Goal: Information Seeking & Learning: Learn about a topic

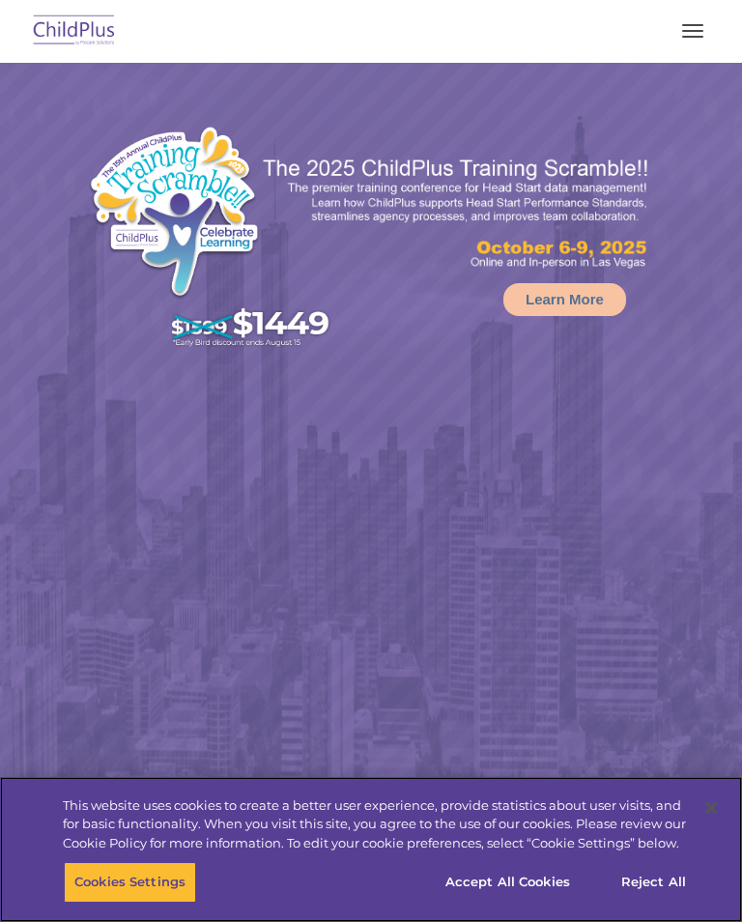
select select "MEDIUM"
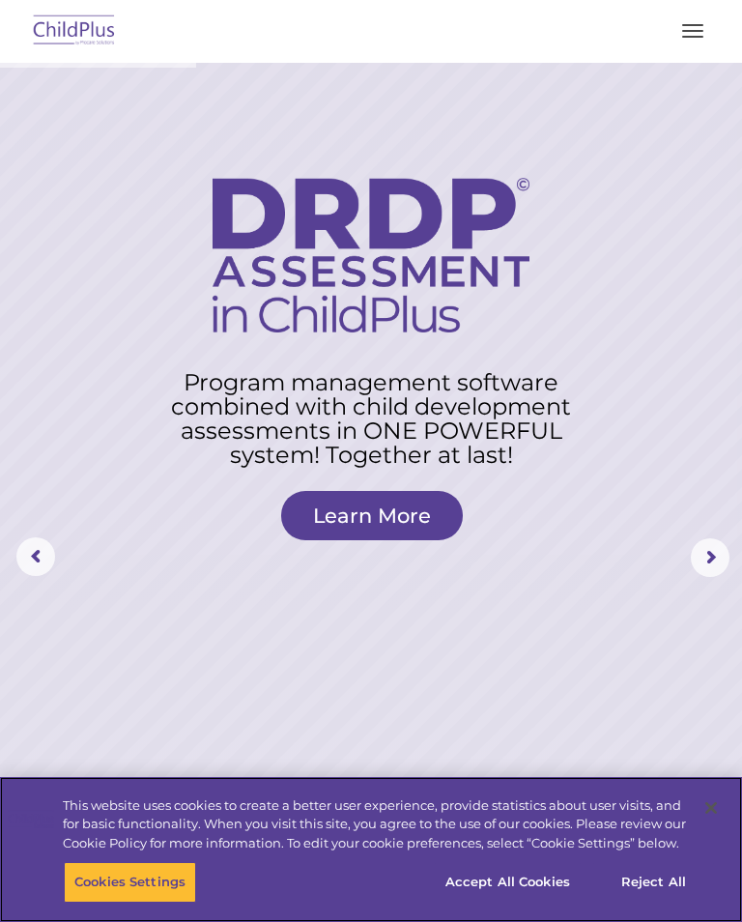
click at [541, 884] on button "Accept All Cookies" at bounding box center [508, 882] width 146 height 41
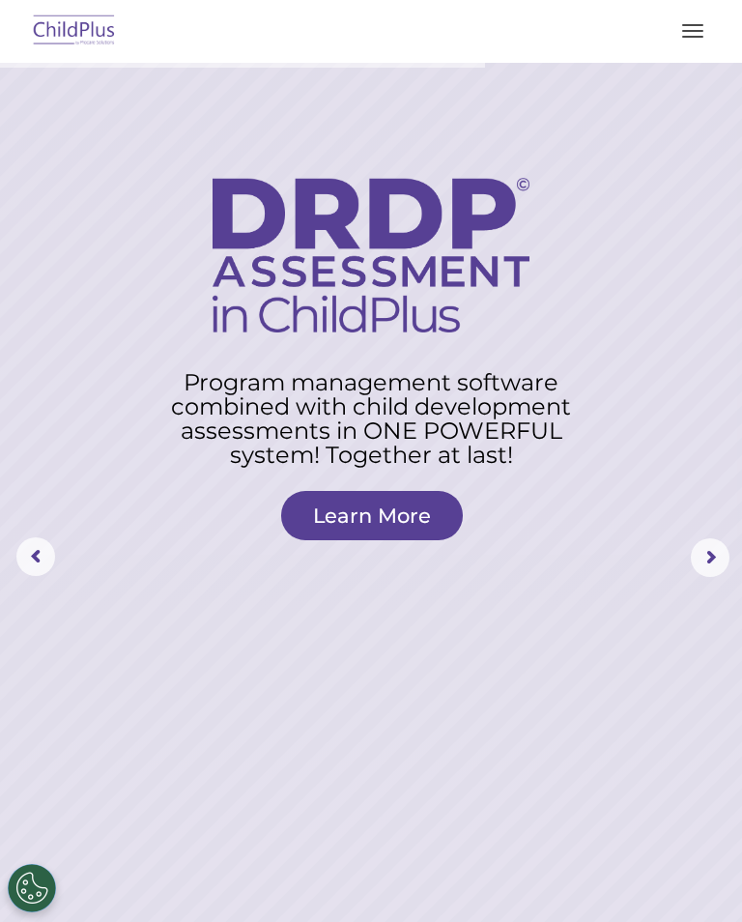
click at [704, 34] on button "button" at bounding box center [693, 30] width 41 height 31
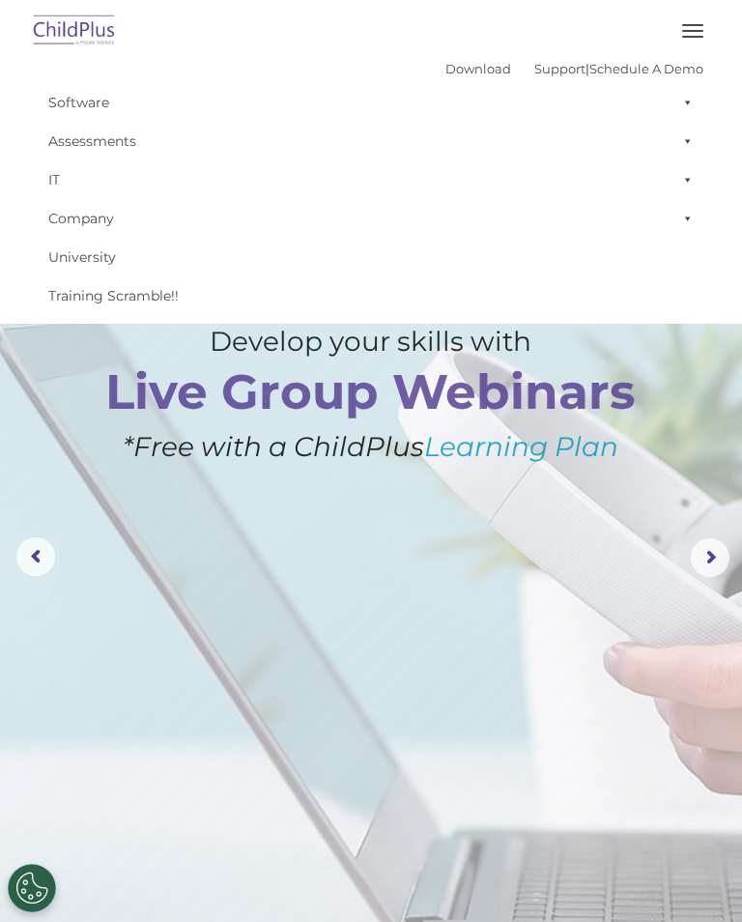
click at [458, 62] on link "Download" at bounding box center [479, 68] width 66 height 15
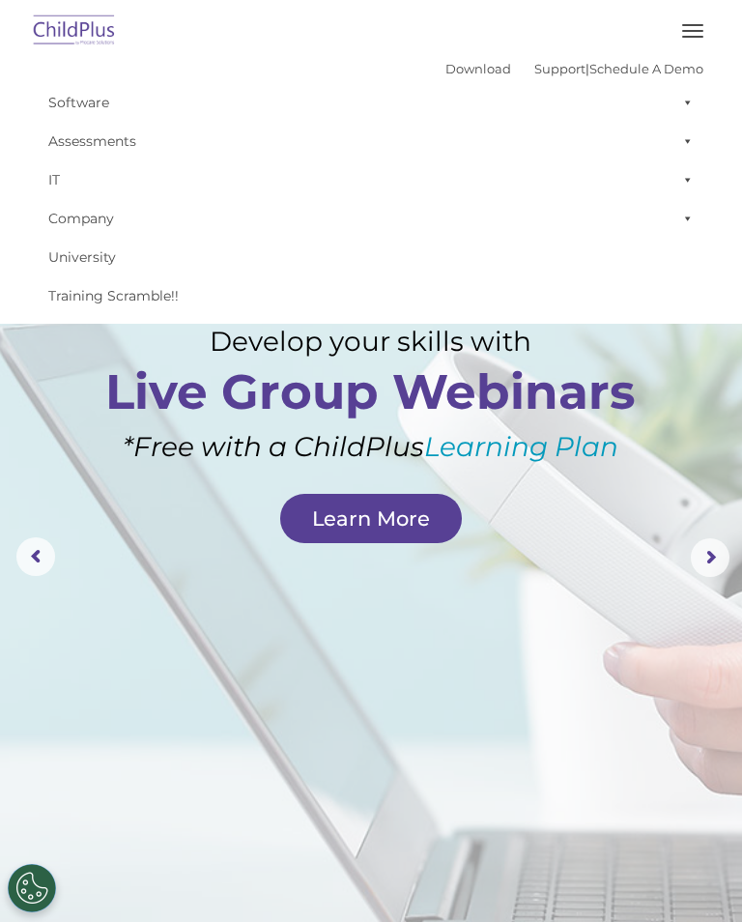
click at [699, 38] on button "button" at bounding box center [693, 30] width 41 height 31
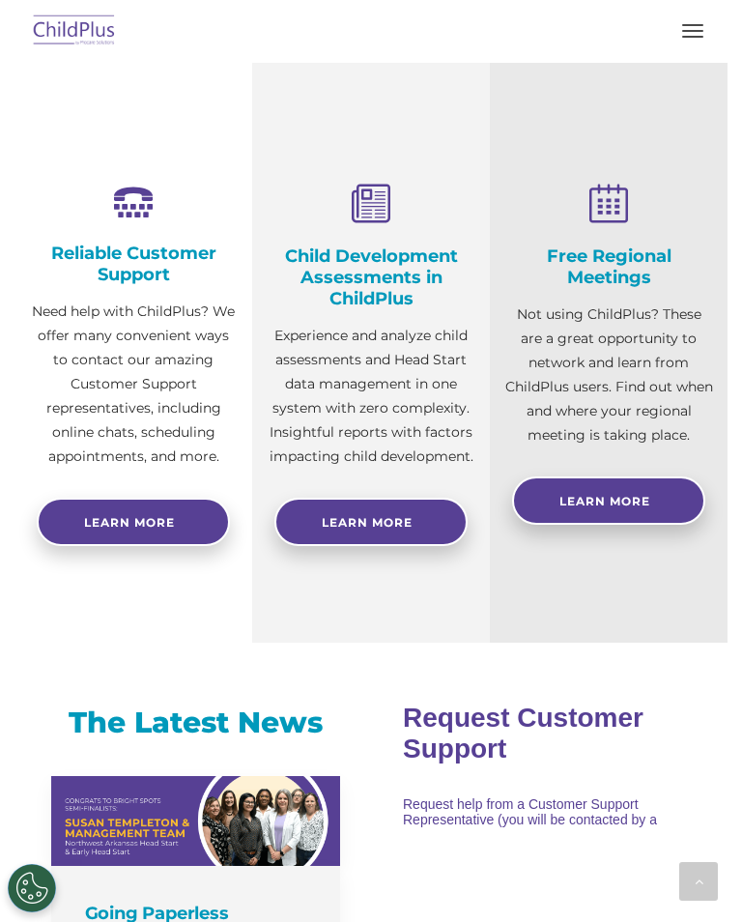
scroll to position [1070, 0]
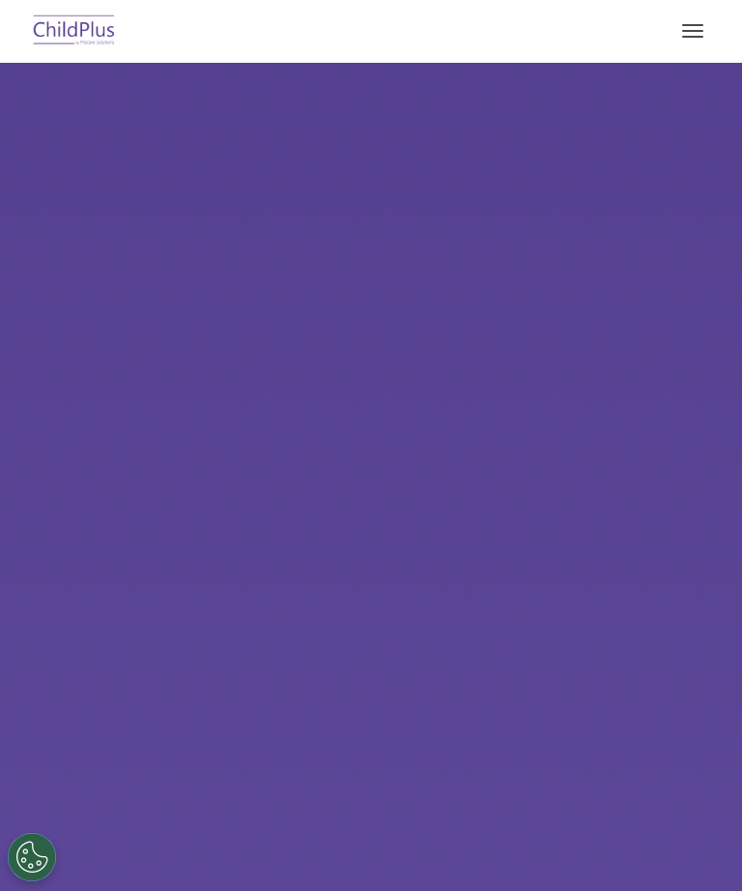
select select "MEDIUM"
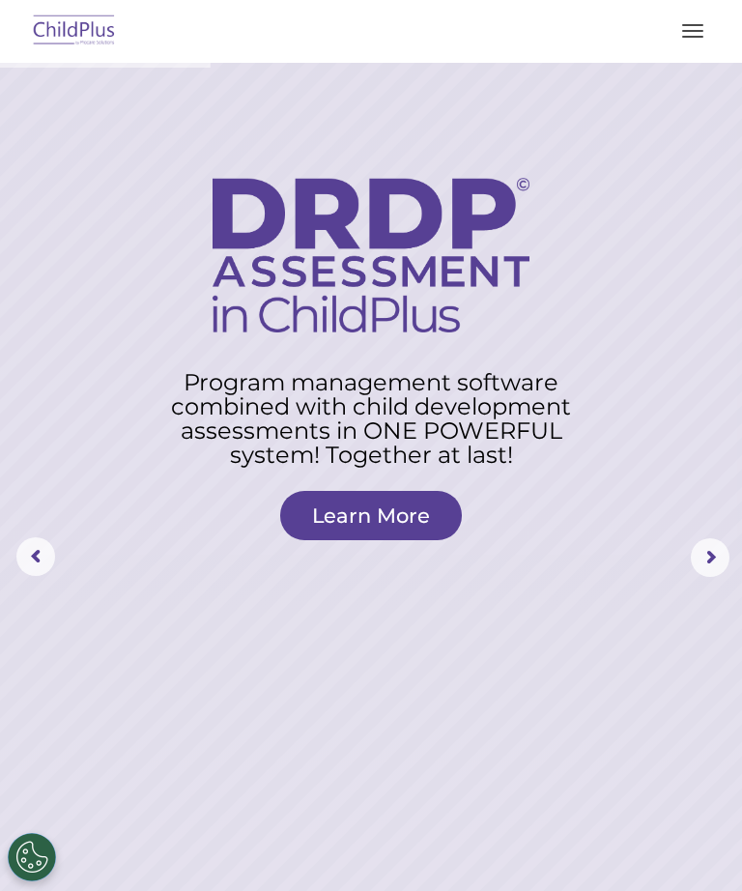
click at [698, 27] on button "button" at bounding box center [693, 30] width 41 height 31
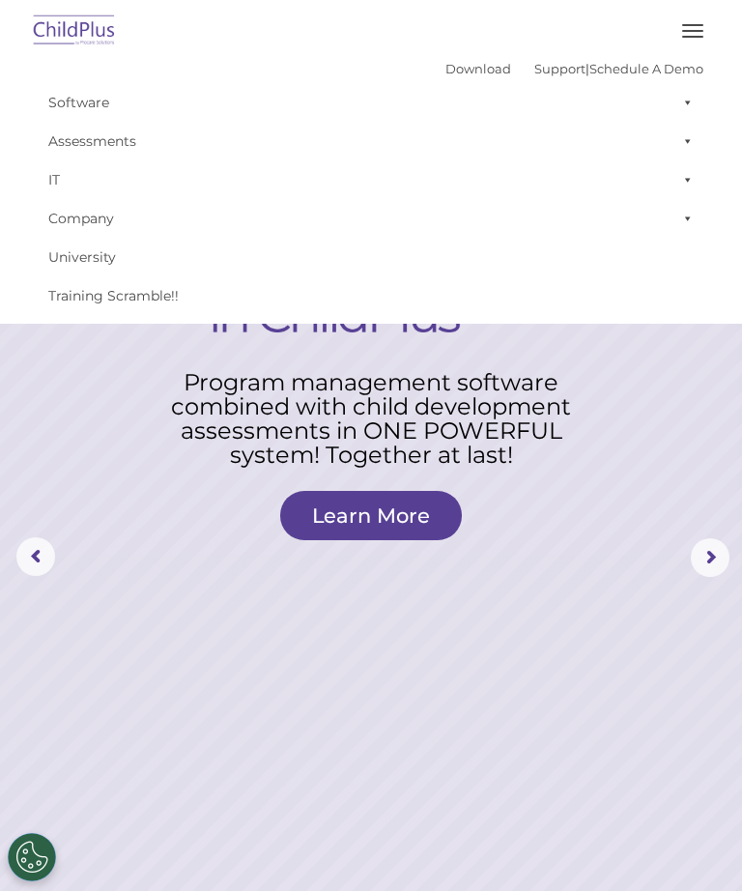
click at [691, 100] on span at bounding box center [684, 102] width 19 height 39
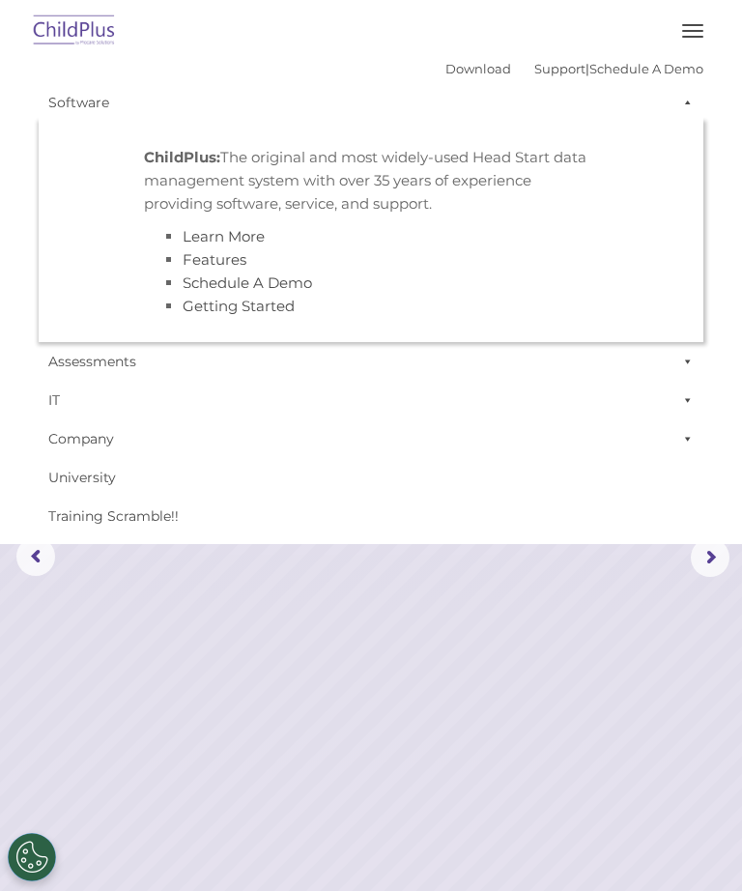
click at [687, 114] on span at bounding box center [684, 102] width 19 height 39
